Goal: Task Accomplishment & Management: Complete application form

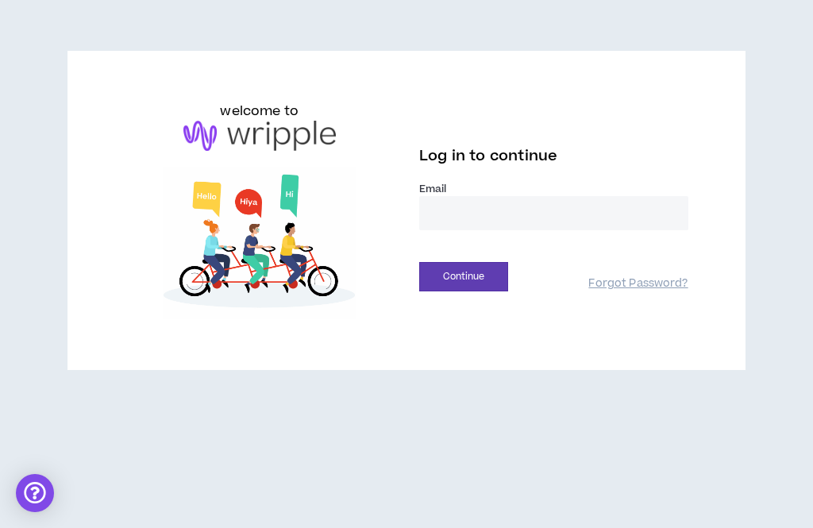
type input "**********"
click at [463, 276] on button "Continue" at bounding box center [463, 276] width 89 height 29
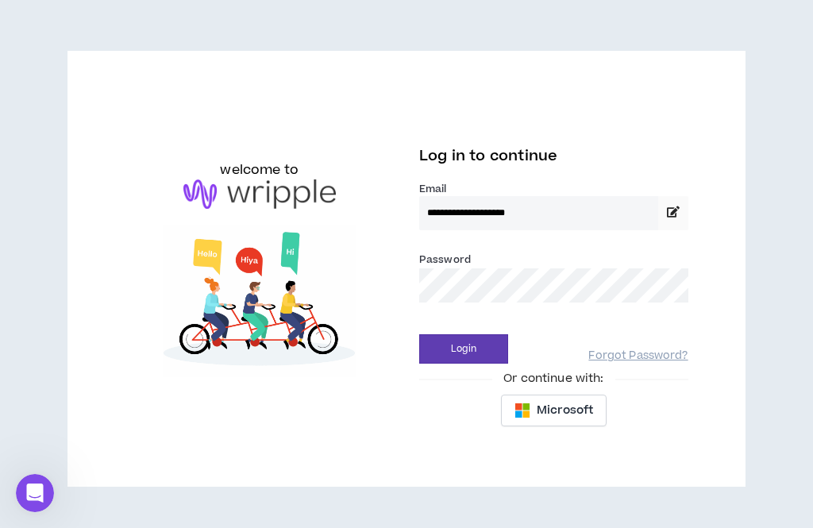
click at [453, 342] on button "Login" at bounding box center [463, 348] width 89 height 29
click at [462, 357] on button "Login" at bounding box center [463, 348] width 89 height 29
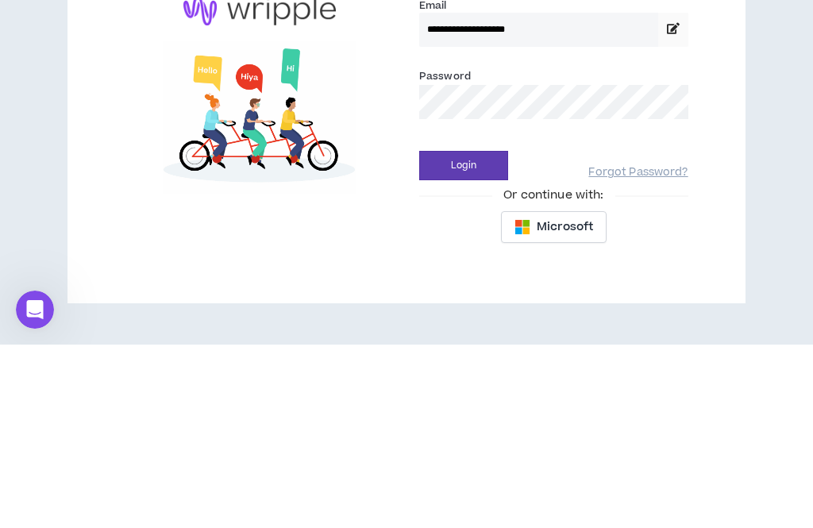
scroll to position [51, 0]
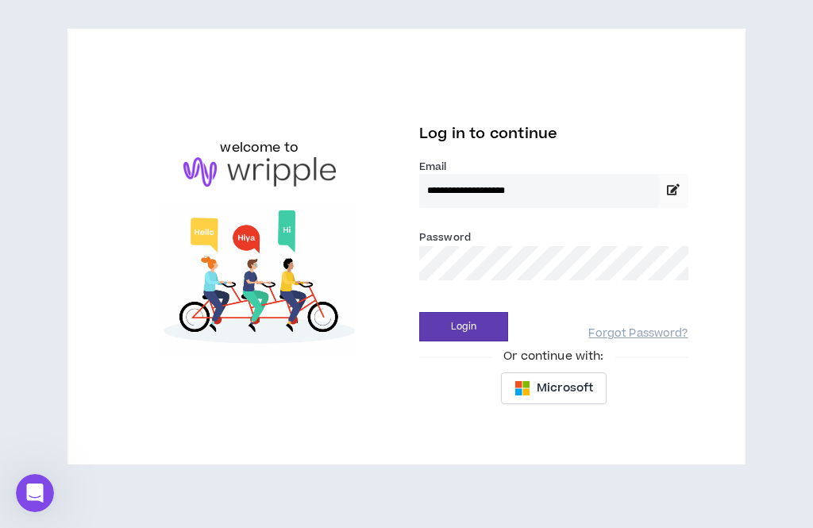
click at [455, 312] on button "Login" at bounding box center [463, 326] width 89 height 29
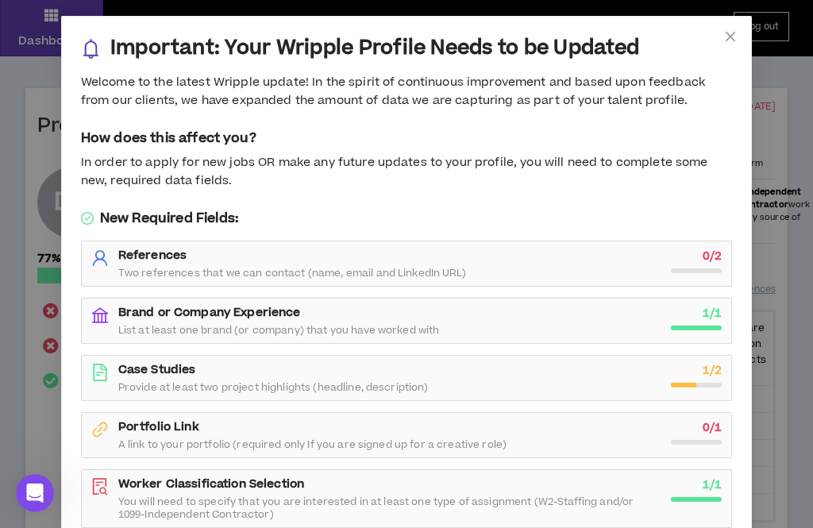
scroll to position [0, 0]
click at [726, 34] on icon "close" at bounding box center [730, 36] width 13 height 13
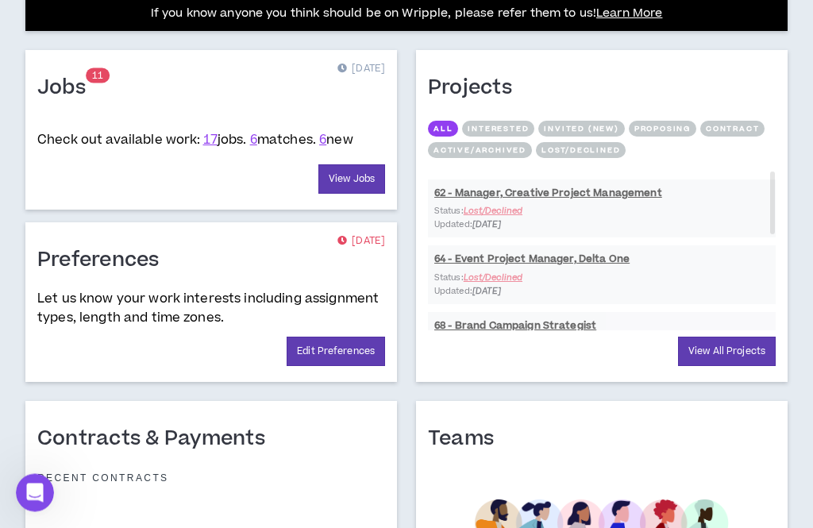
scroll to position [655, 0]
click at [257, 149] on link "6" at bounding box center [253, 139] width 7 height 17
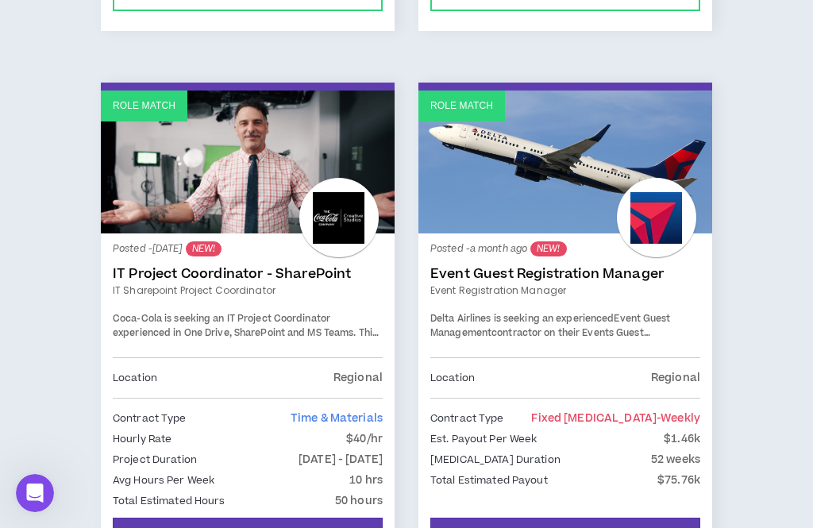
scroll to position [1412, 0]
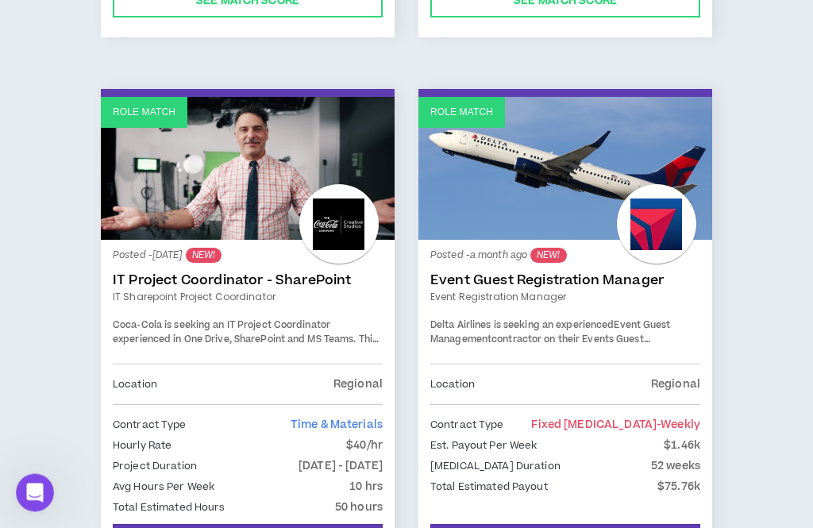
click at [614, 291] on link "Event Registration Manager" at bounding box center [565, 298] width 270 height 14
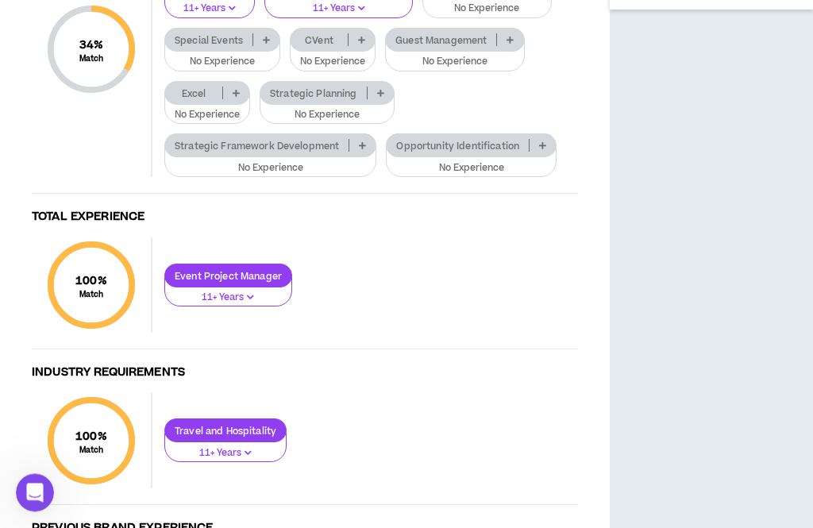
scroll to position [881, 0]
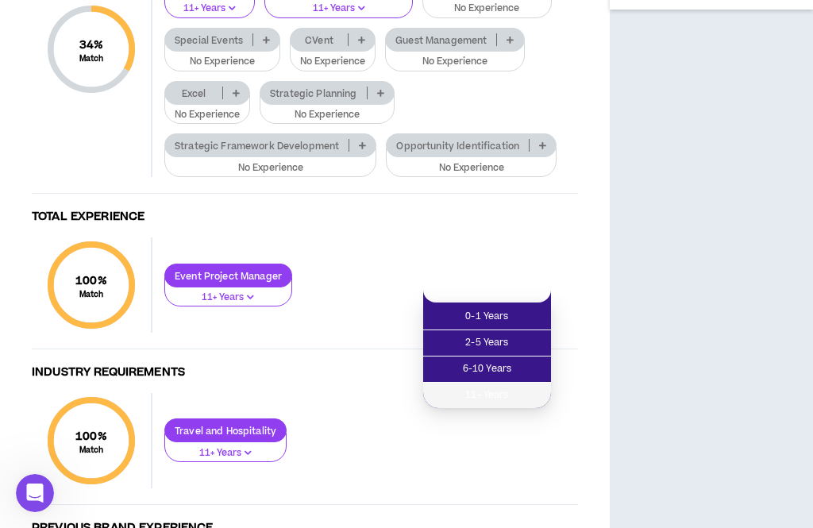
click at [500, 396] on span "11+ Years" at bounding box center [487, 395] width 109 height 17
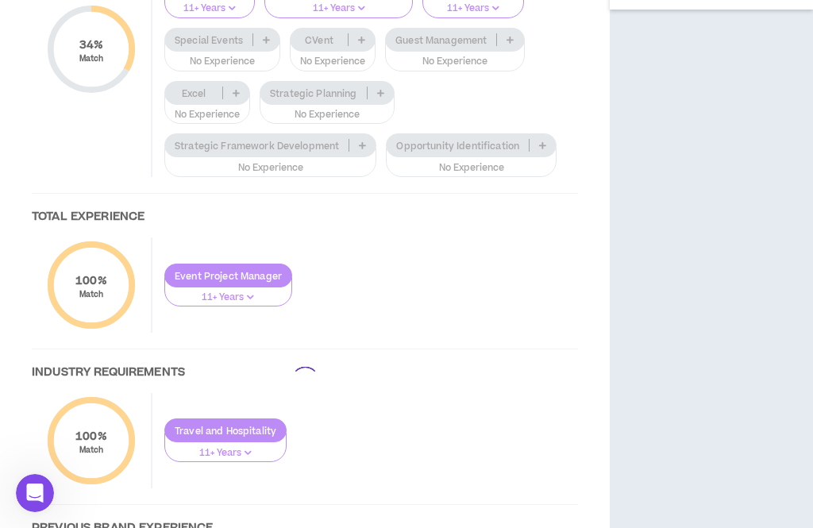
click at [253, 345] on div at bounding box center [305, 381] width 578 height 1187
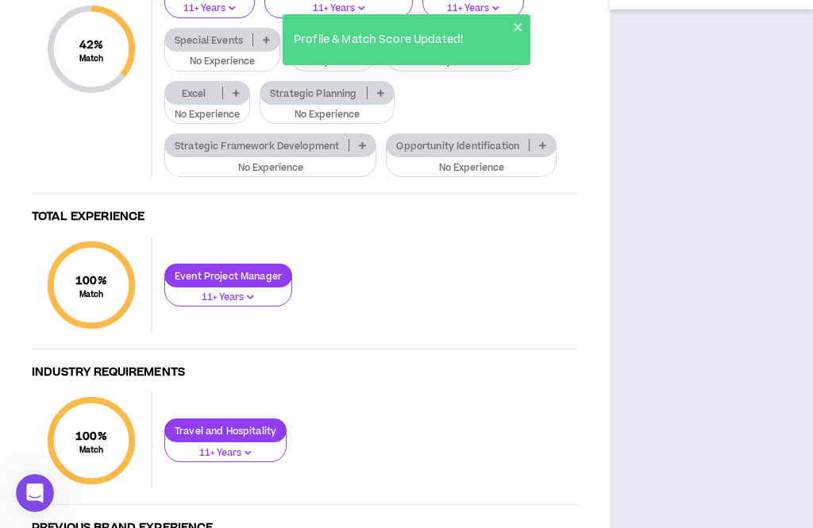
click at [260, 46] on p at bounding box center [266, 39] width 26 height 13
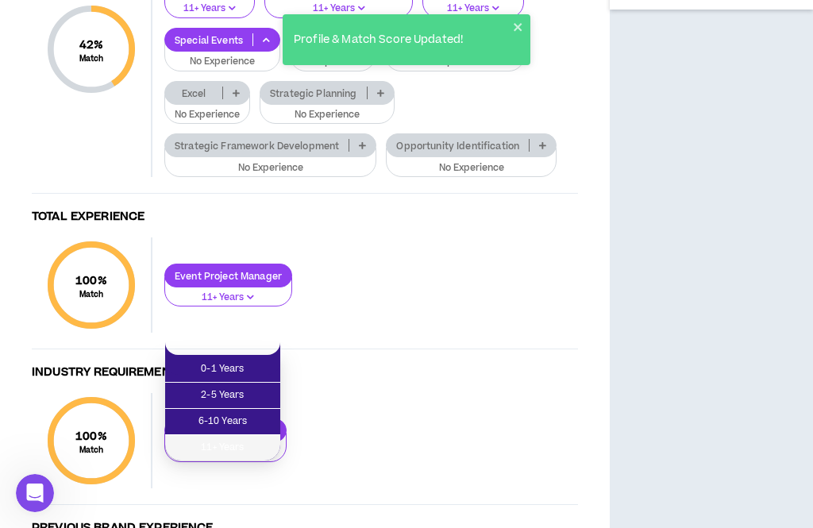
click at [241, 445] on span "11+ Years" at bounding box center [223, 447] width 96 height 17
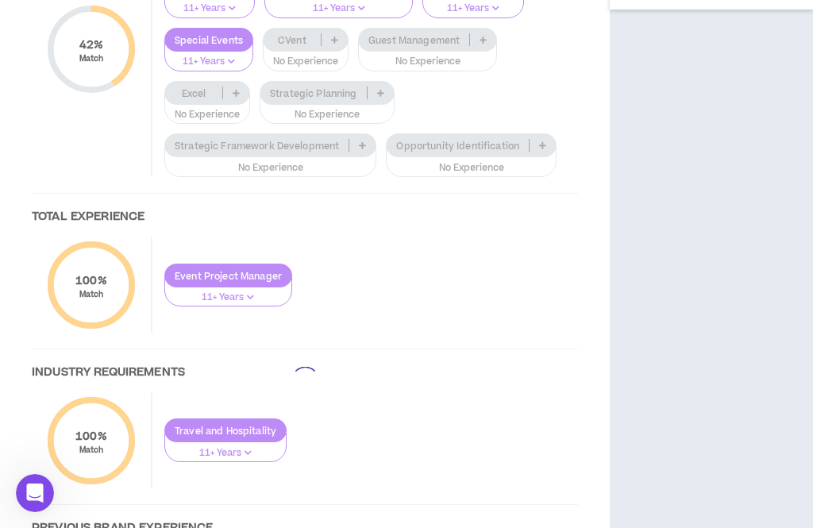
click at [485, 342] on div at bounding box center [305, 381] width 578 height 1187
click at [480, 346] on div at bounding box center [305, 381] width 578 height 1187
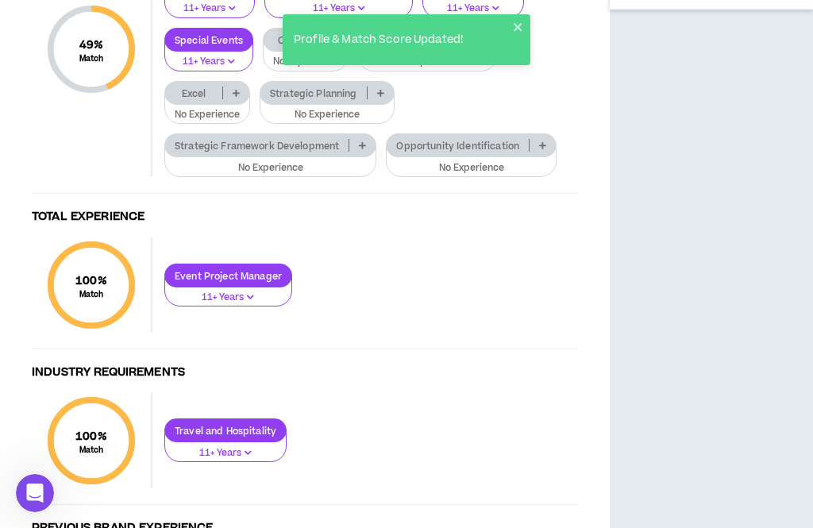
click at [473, 46] on p at bounding box center [483, 39] width 26 height 13
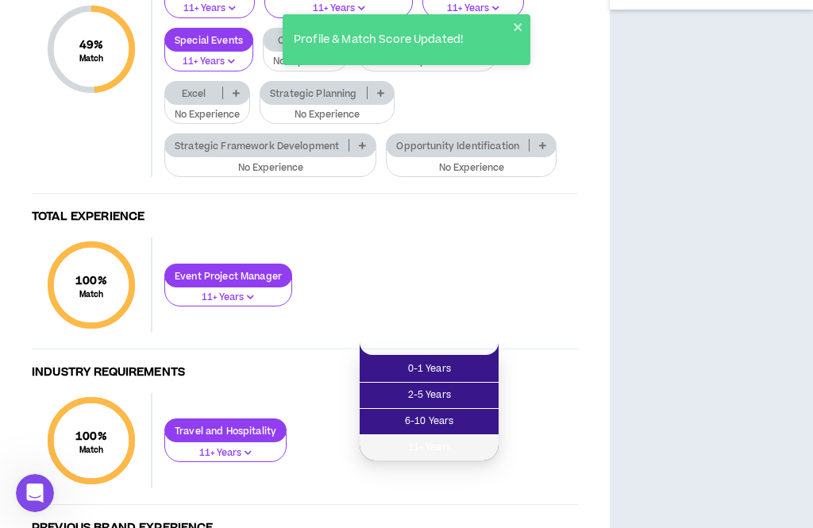
click at [431, 450] on span "11+ Years" at bounding box center [429, 447] width 120 height 17
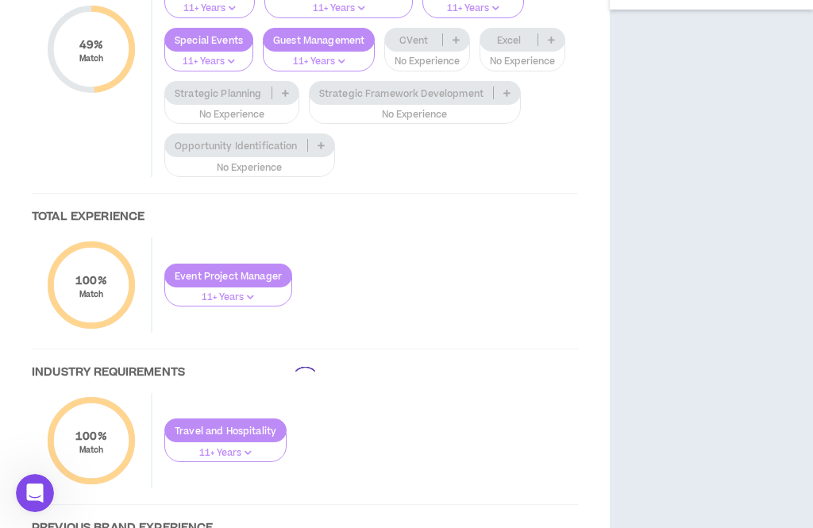
click at [377, 396] on div at bounding box center [305, 381] width 578 height 1187
click at [378, 396] on div at bounding box center [305, 381] width 578 height 1187
click at [375, 400] on div at bounding box center [305, 381] width 578 height 1187
click at [289, 97] on icon at bounding box center [285, 93] width 7 height 8
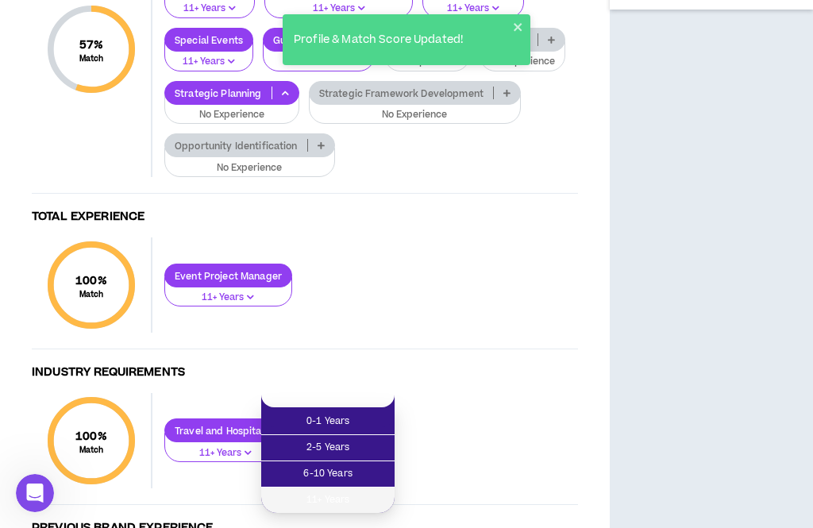
click at [334, 510] on li "11+ Years" at bounding box center [327, 500] width 133 height 25
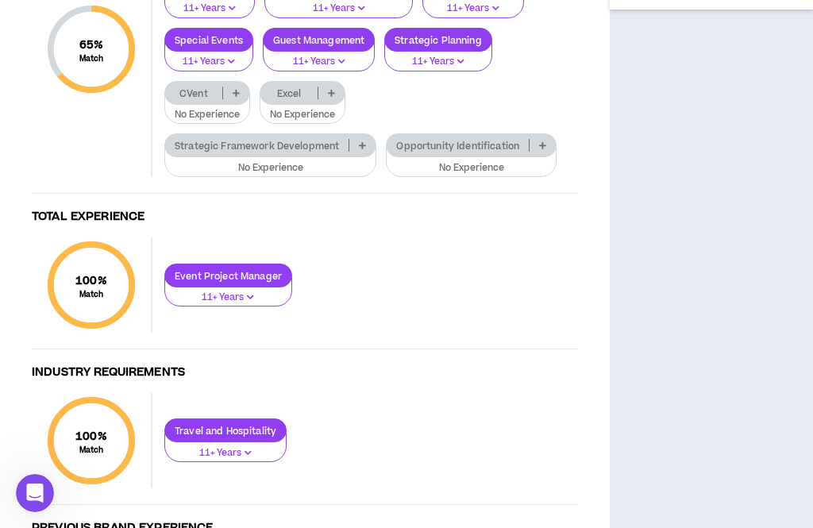
click at [535, 152] on p at bounding box center [543, 145] width 26 height 13
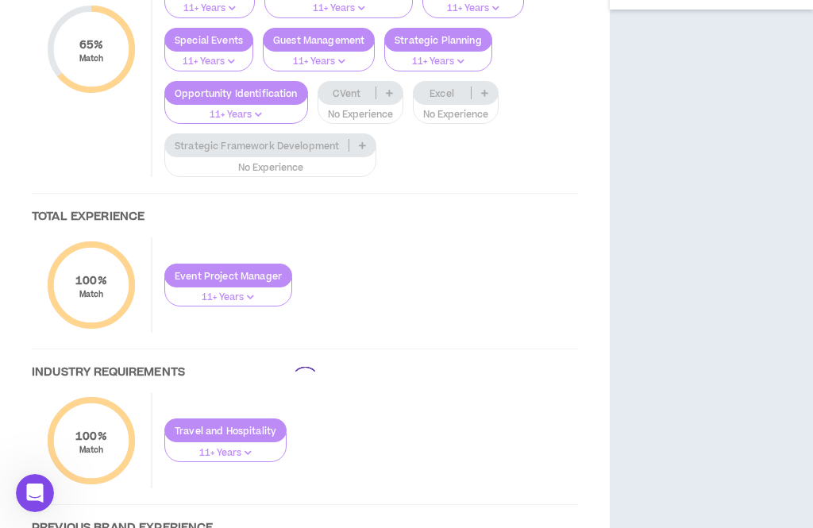
click at [489, 398] on div at bounding box center [305, 381] width 578 height 1187
click at [488, 399] on div at bounding box center [305, 381] width 578 height 1187
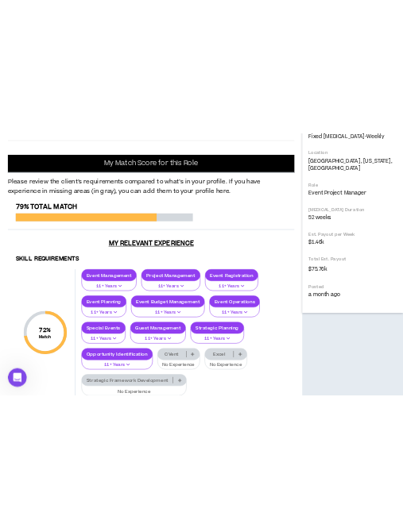
scroll to position [483, 0]
